Goal: Task Accomplishment & Management: Manage account settings

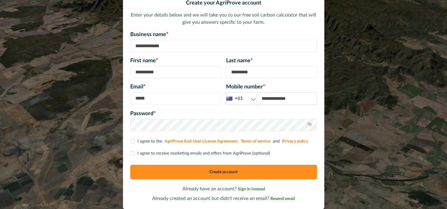
scroll to position [32, 0]
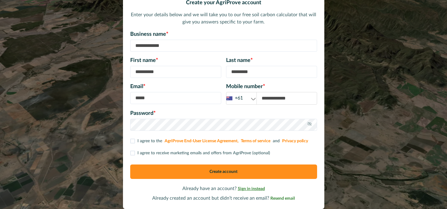
click at [250, 188] on span "Sign in instead" at bounding box center [251, 189] width 27 height 4
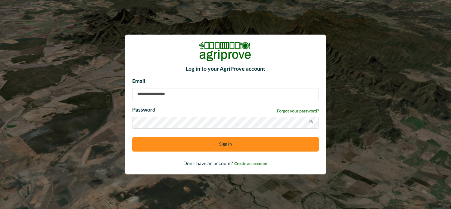
click at [185, 96] on input at bounding box center [225, 94] width 187 height 12
type input "**********"
click at [132, 137] on button "Sign in" at bounding box center [225, 144] width 187 height 14
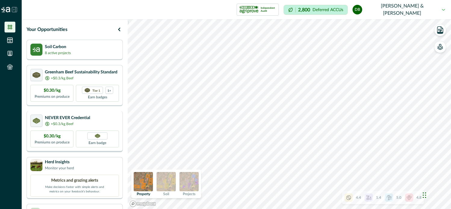
click at [75, 118] on p "NEVER EVER Credential" at bounding box center [67, 118] width 45 height 6
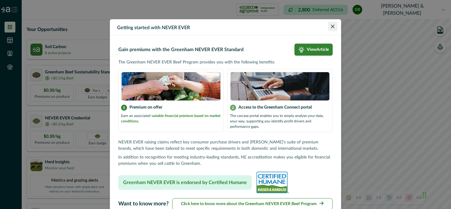
click at [332, 25] on icon "Close" at bounding box center [333, 27] width 4 height 4
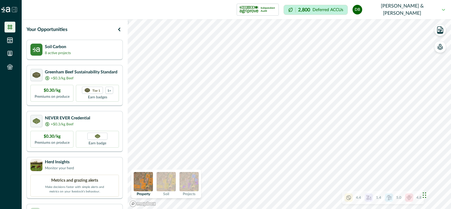
click at [340, 9] on p "Deferred ACCUs" at bounding box center [328, 10] width 31 height 5
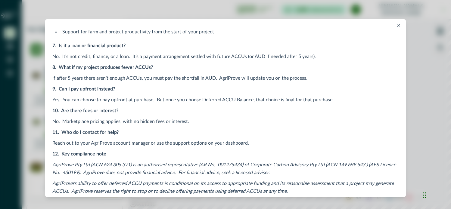
scroll to position [301, 0]
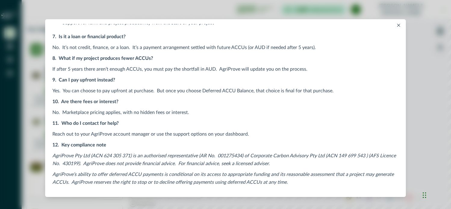
click at [397, 24] on icon "Close" at bounding box center [398, 25] width 3 height 3
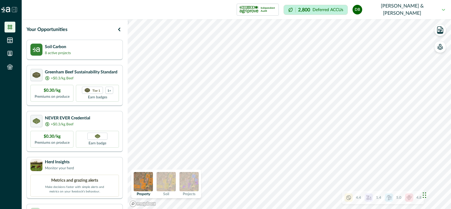
click at [170, 180] on img at bounding box center [166, 181] width 19 height 19
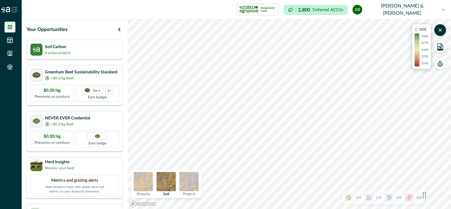
click at [190, 180] on img at bounding box center [188, 181] width 19 height 19
